Goal: Information Seeking & Learning: Learn about a topic

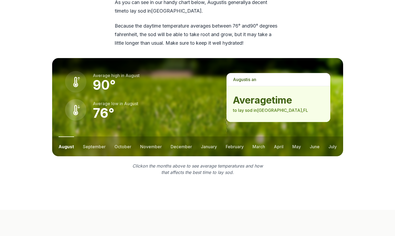
scroll to position [721, 0]
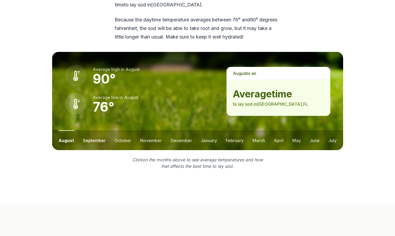
click at [99, 130] on button "september" at bounding box center [94, 140] width 23 height 20
click at [124, 130] on button "october" at bounding box center [122, 140] width 17 height 20
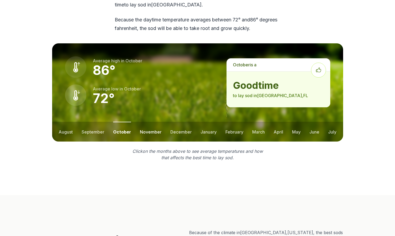
click at [143, 122] on button "november" at bounding box center [151, 132] width 22 height 20
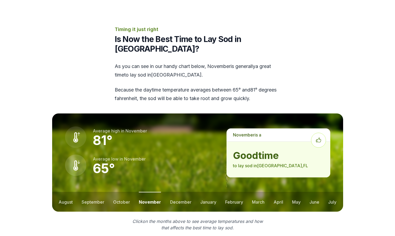
scroll to position [641, 0]
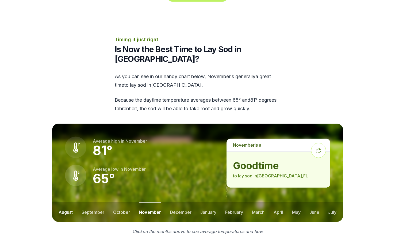
click at [70, 202] on button "august" at bounding box center [66, 212] width 14 height 20
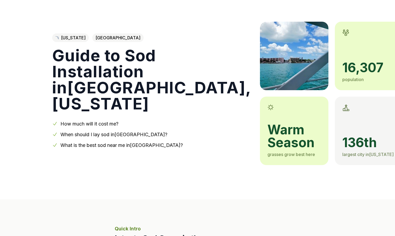
scroll to position [53, 0]
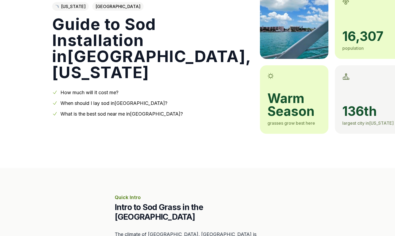
click at [118, 115] on link "What is the best sod near me in [GEOGRAPHIC_DATA] ?" at bounding box center [121, 114] width 122 height 6
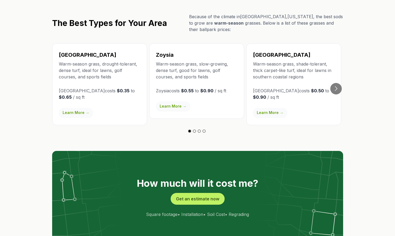
click at [272, 108] on link "Learn More →" at bounding box center [270, 113] width 34 height 10
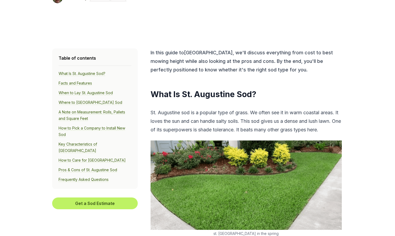
scroll to position [160, 0]
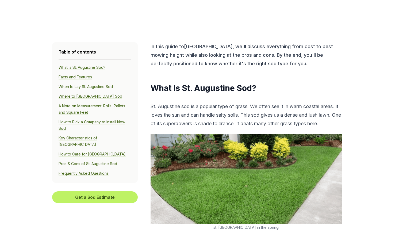
click at [87, 84] on link "When to Lay St. Augustine Sod" at bounding box center [86, 86] width 54 height 5
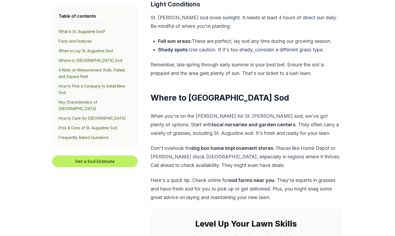
scroll to position [1547, 0]
